Goal: Share content: Share content

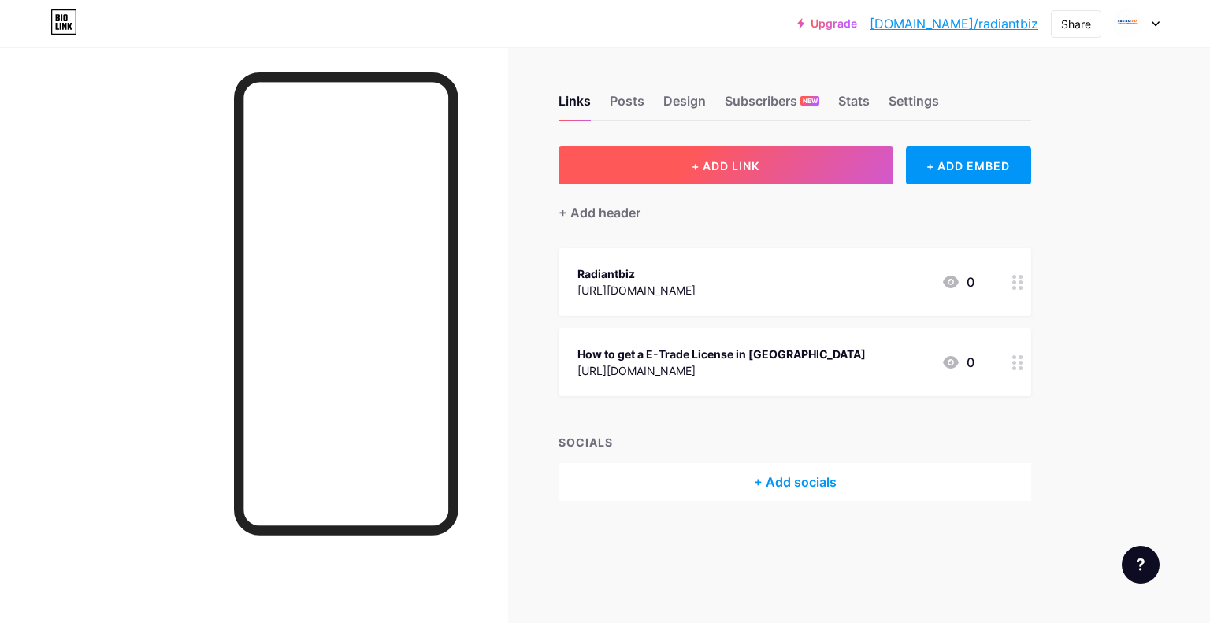
click at [760, 167] on span "+ ADD LINK" at bounding box center [726, 165] width 68 height 13
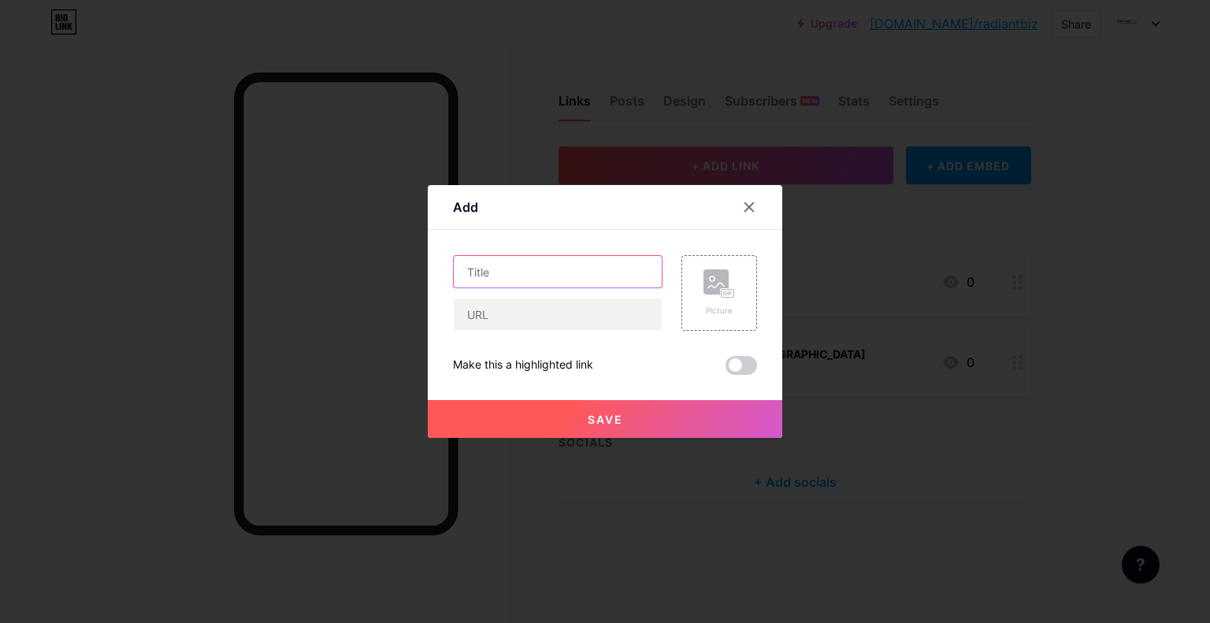
click at [533, 276] on input "text" at bounding box center [558, 272] width 208 height 32
paste input "What Is the Proprietary Trading License Dubai (2025 Guide)"
type input "What Is the Proprietary Trading License Dubai (2025 Guide)"
click at [536, 238] on div "Content YouTube Play YouTube video without leaving your page. ADD Vimeo Play Vi…" at bounding box center [605, 302] width 304 height 145
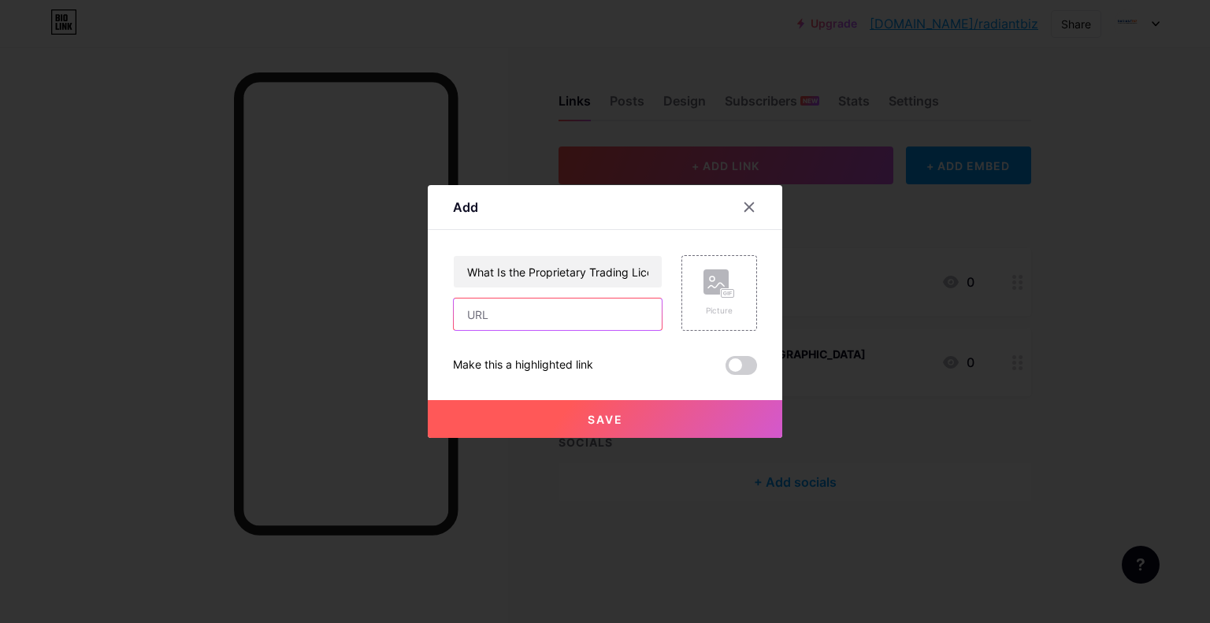
click at [486, 322] on input "text" at bounding box center [558, 315] width 208 height 32
paste input "[URL][DOMAIN_NAME]"
type input "[URL][DOMAIN_NAME]"
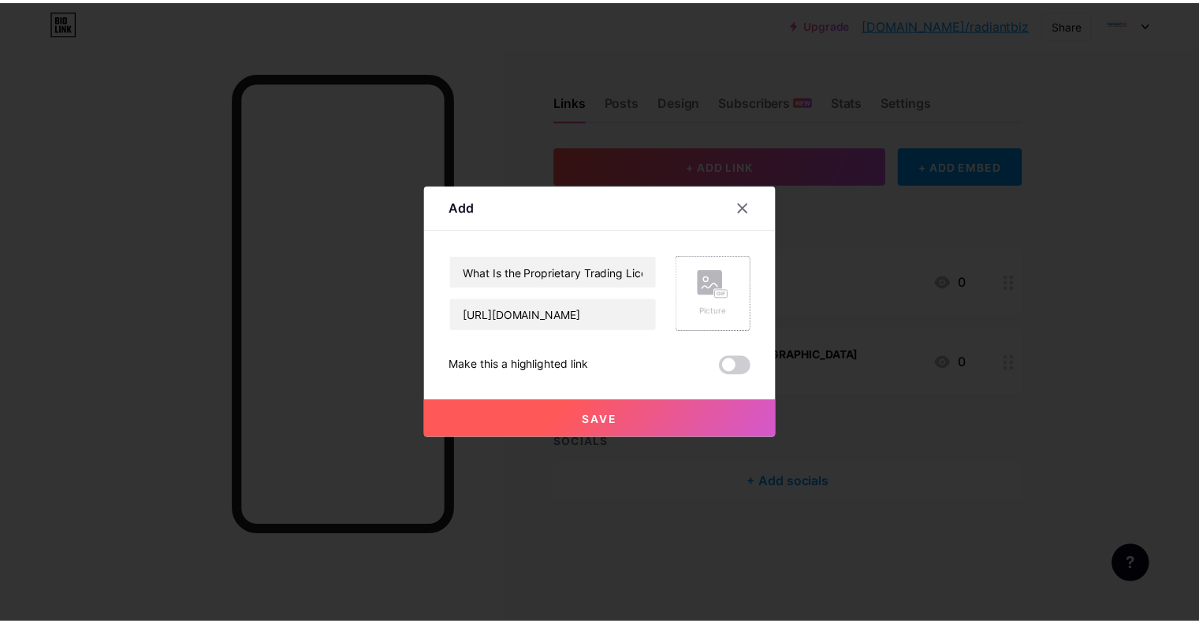
scroll to position [0, 0]
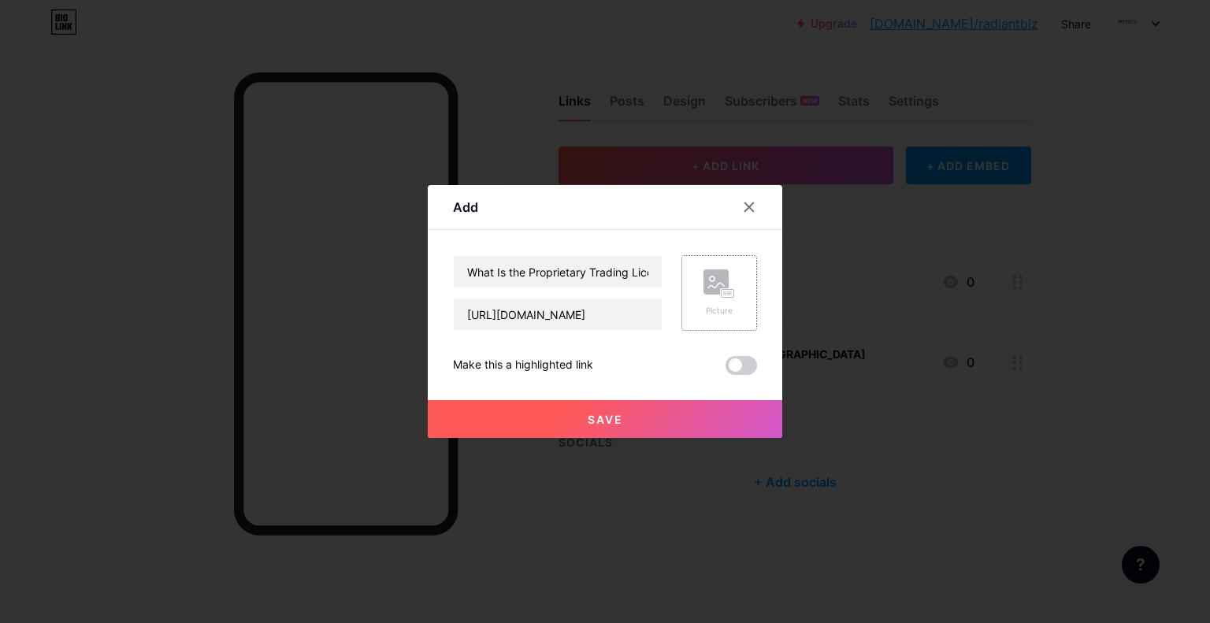
click at [719, 311] on div "Picture" at bounding box center [720, 311] width 32 height 12
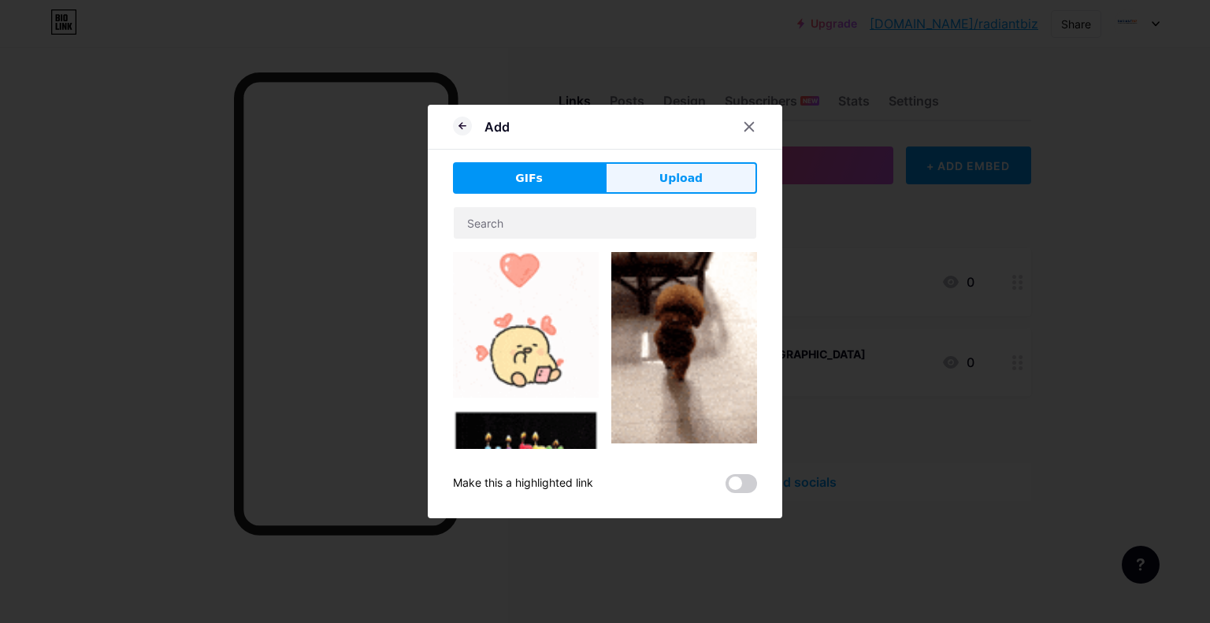
click at [664, 184] on span "Upload" at bounding box center [681, 178] width 43 height 17
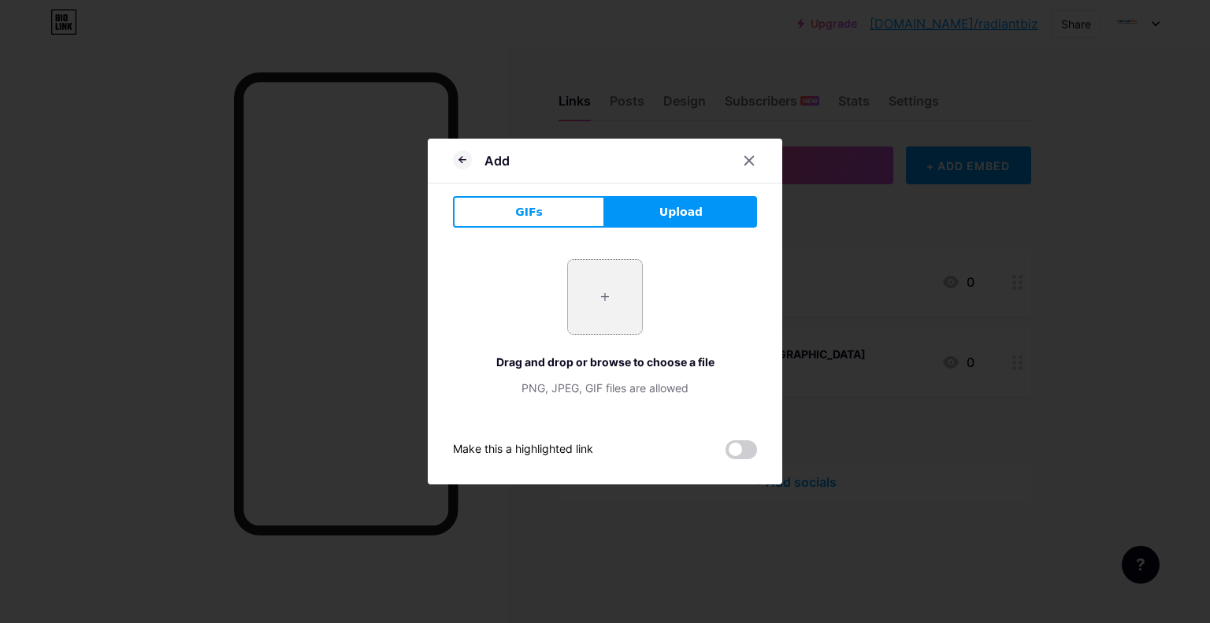
click at [603, 289] on input "file" at bounding box center [605, 297] width 74 height 74
type input "C:\fakepath\proprietary trading license [GEOGRAPHIC_DATA]jpeg"
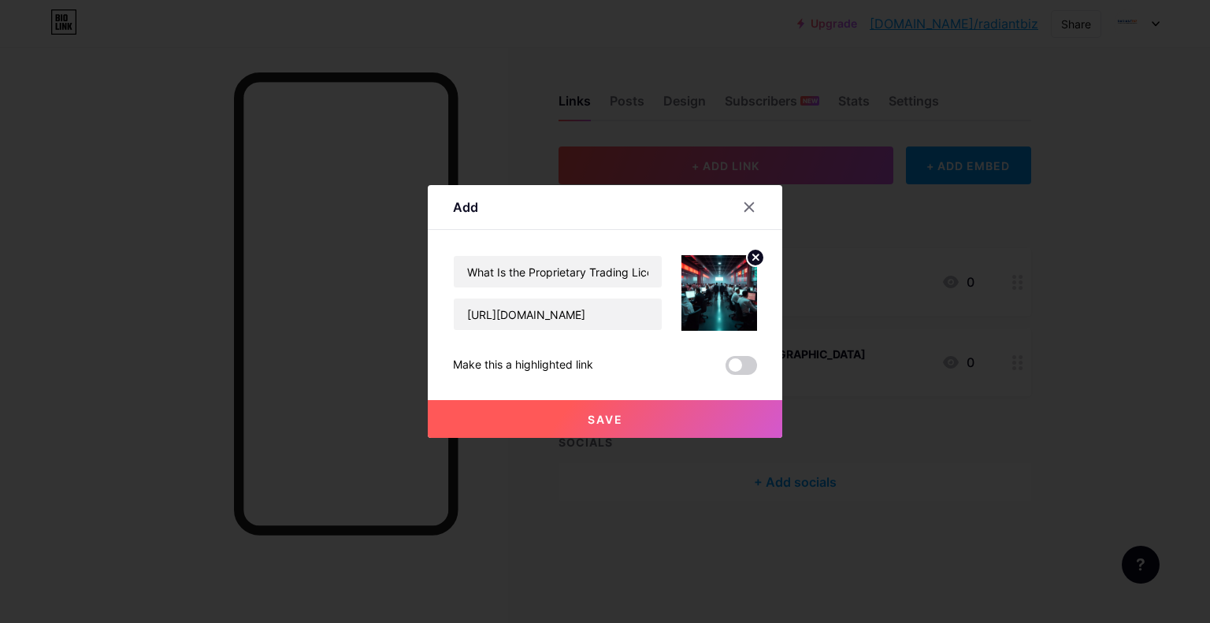
click at [593, 410] on button "Save" at bounding box center [605, 419] width 355 height 38
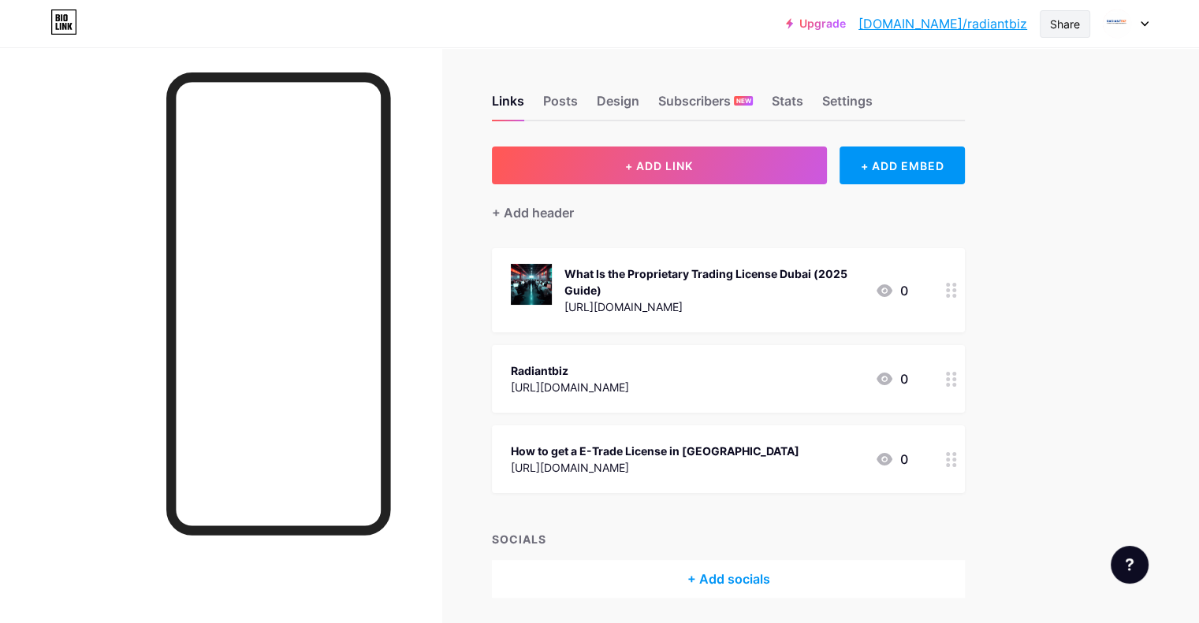
click at [1068, 21] on div "Share" at bounding box center [1065, 24] width 30 height 17
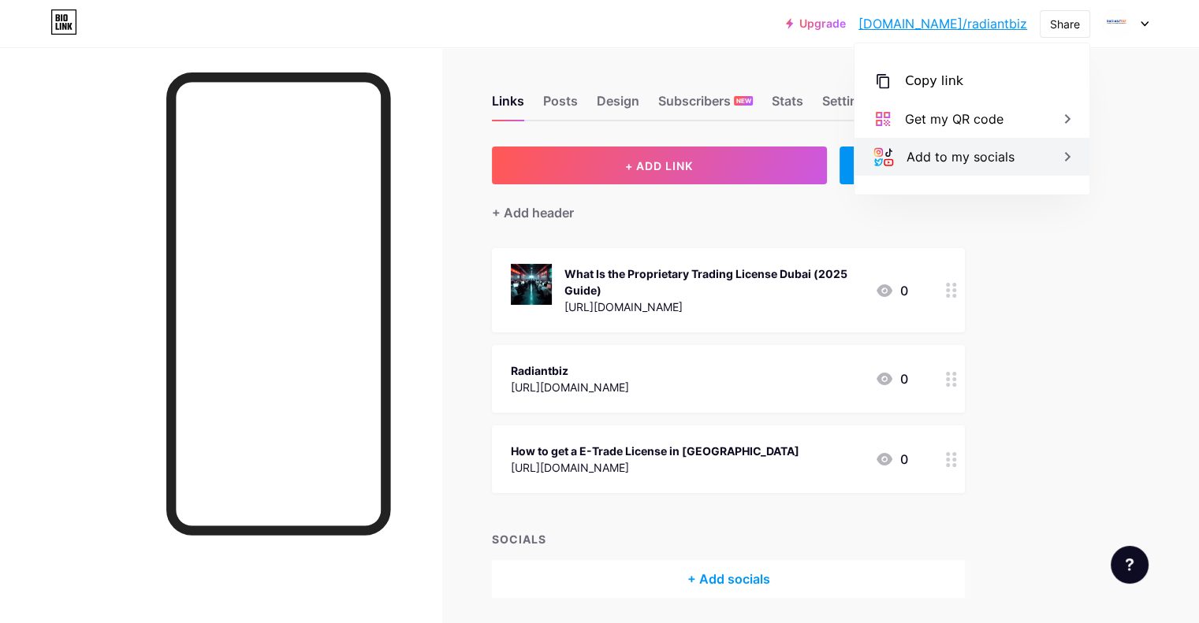
click at [942, 159] on div "Add to my socials" at bounding box center [960, 156] width 108 height 19
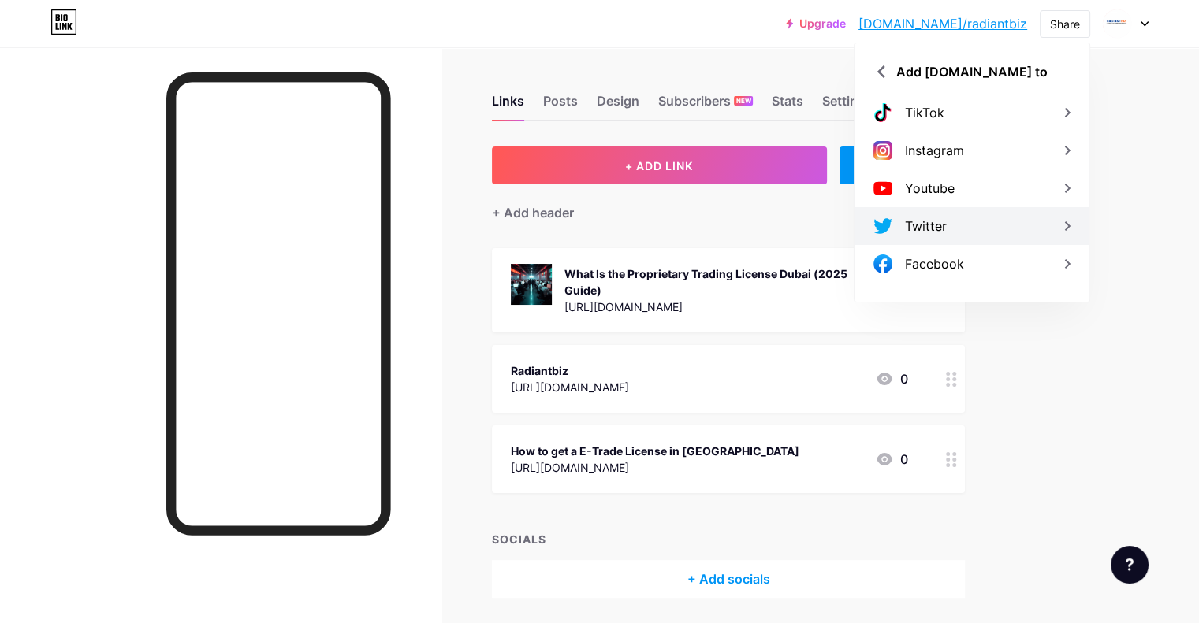
click at [939, 229] on div "Twitter" at bounding box center [926, 226] width 42 height 19
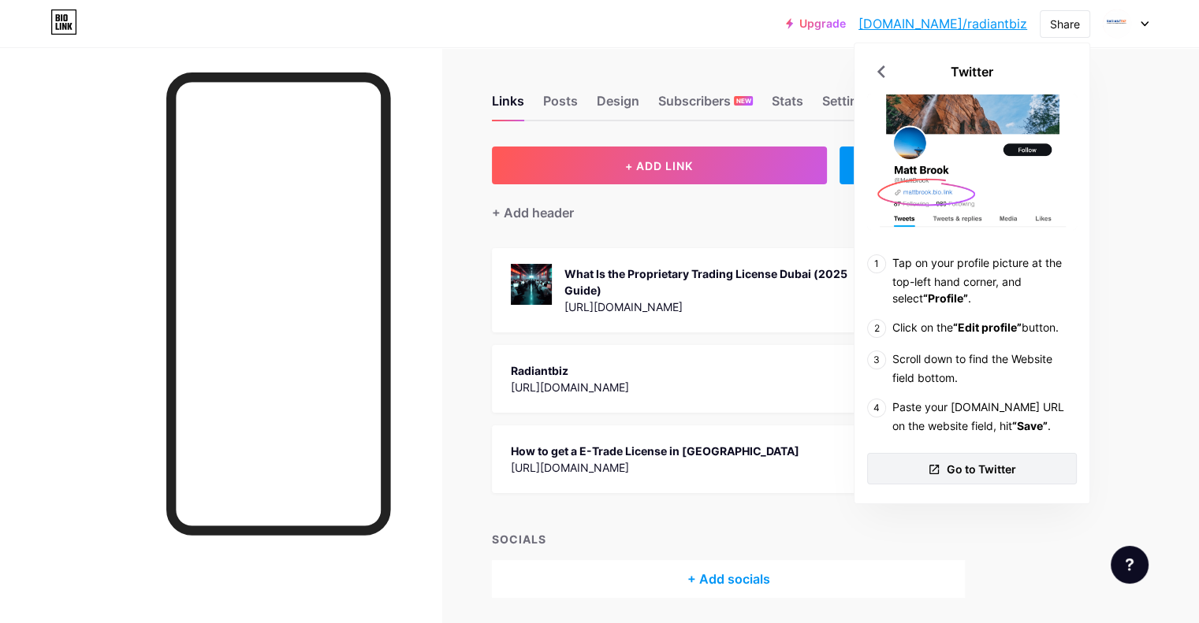
click at [978, 478] on span "Go to Twitter" at bounding box center [980, 469] width 69 height 17
click at [996, 25] on link "[DOMAIN_NAME]/radiantbiz" at bounding box center [942, 23] width 169 height 19
